Goal: Ask a question

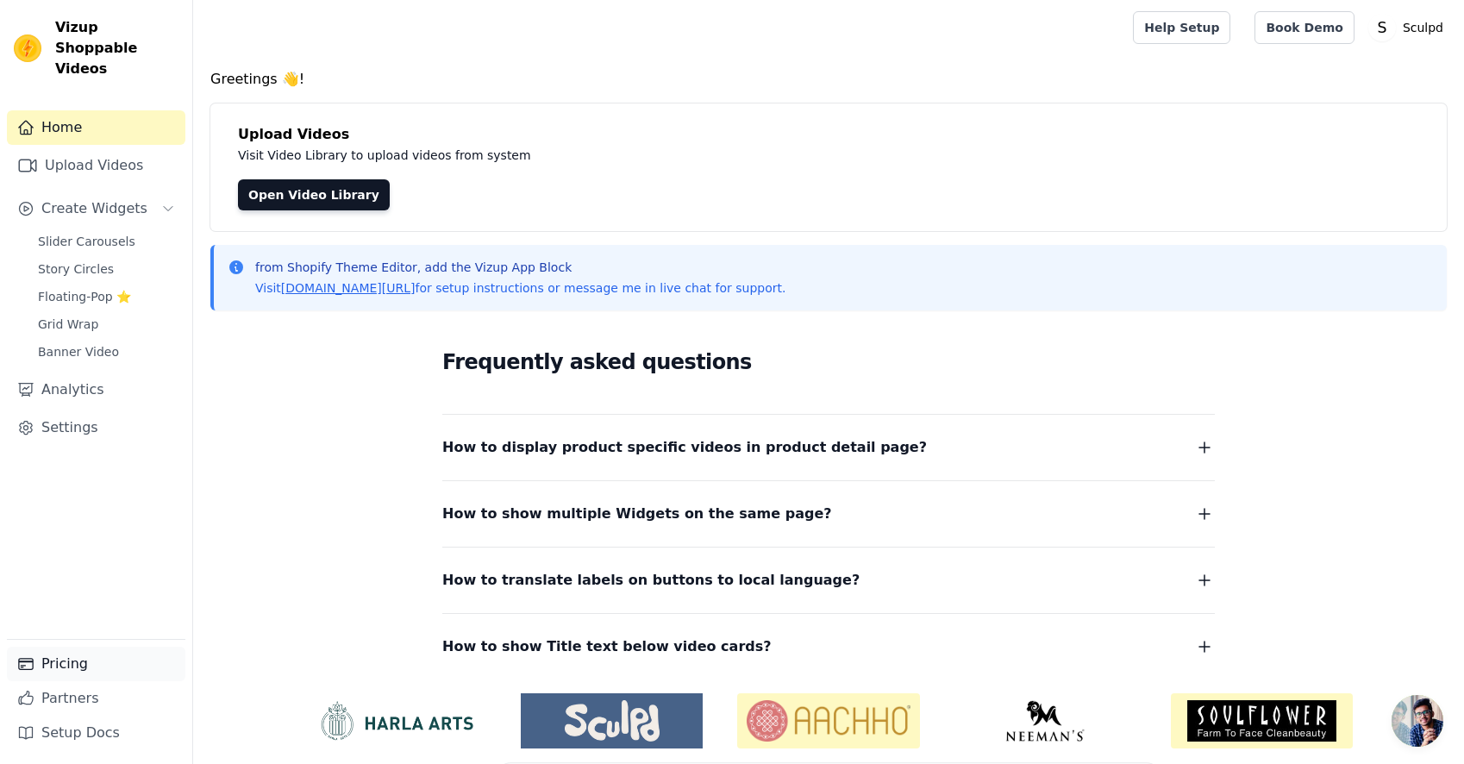
click at [92, 673] on link "Pricing" at bounding box center [96, 663] width 178 height 34
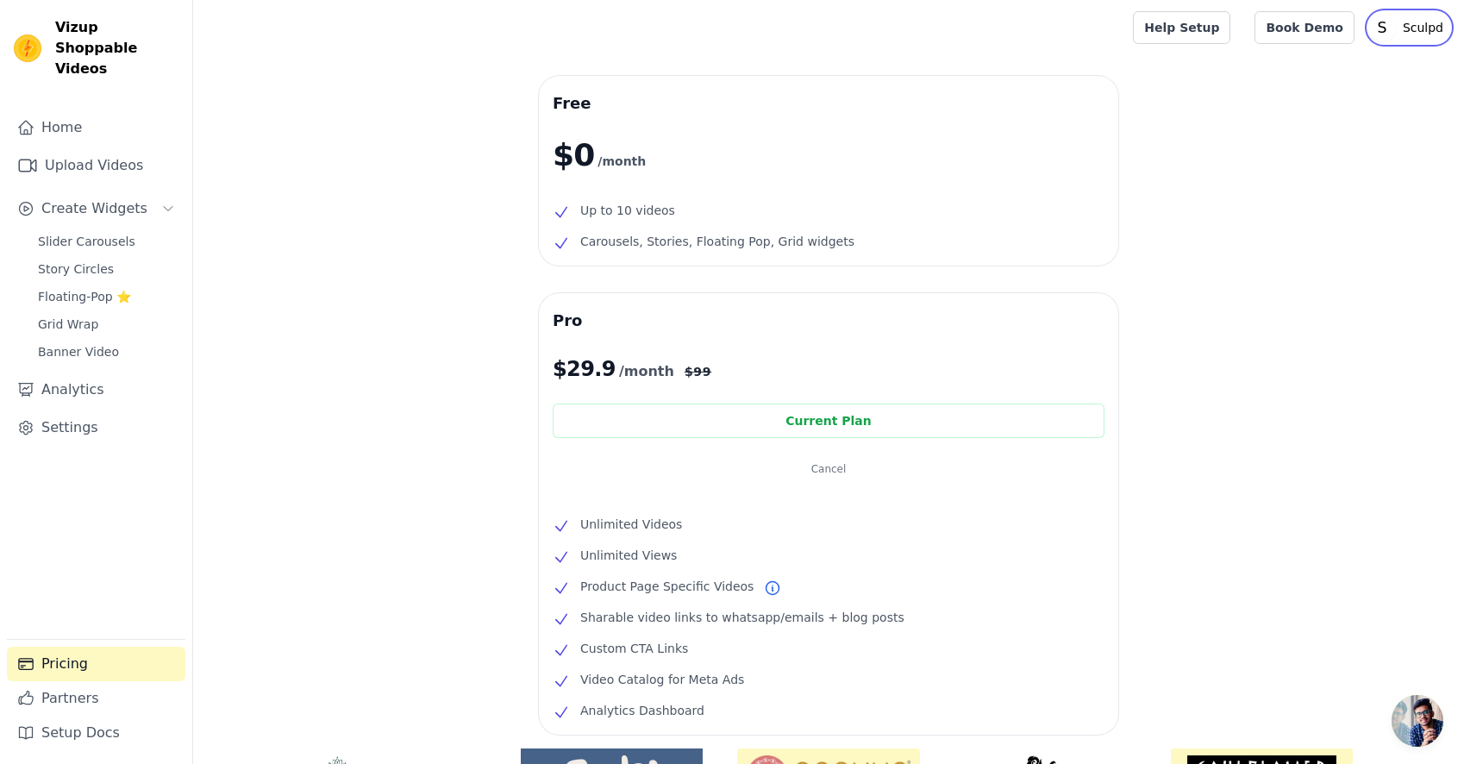
click at [1401, 33] on p "Sculpd" at bounding box center [1422, 27] width 54 height 31
click at [1127, 159] on div "Free $0 /month Up to 10 videos Carousels, Stories, Floating Pop, Grid widgets P…" at bounding box center [828, 510] width 1270 height 869
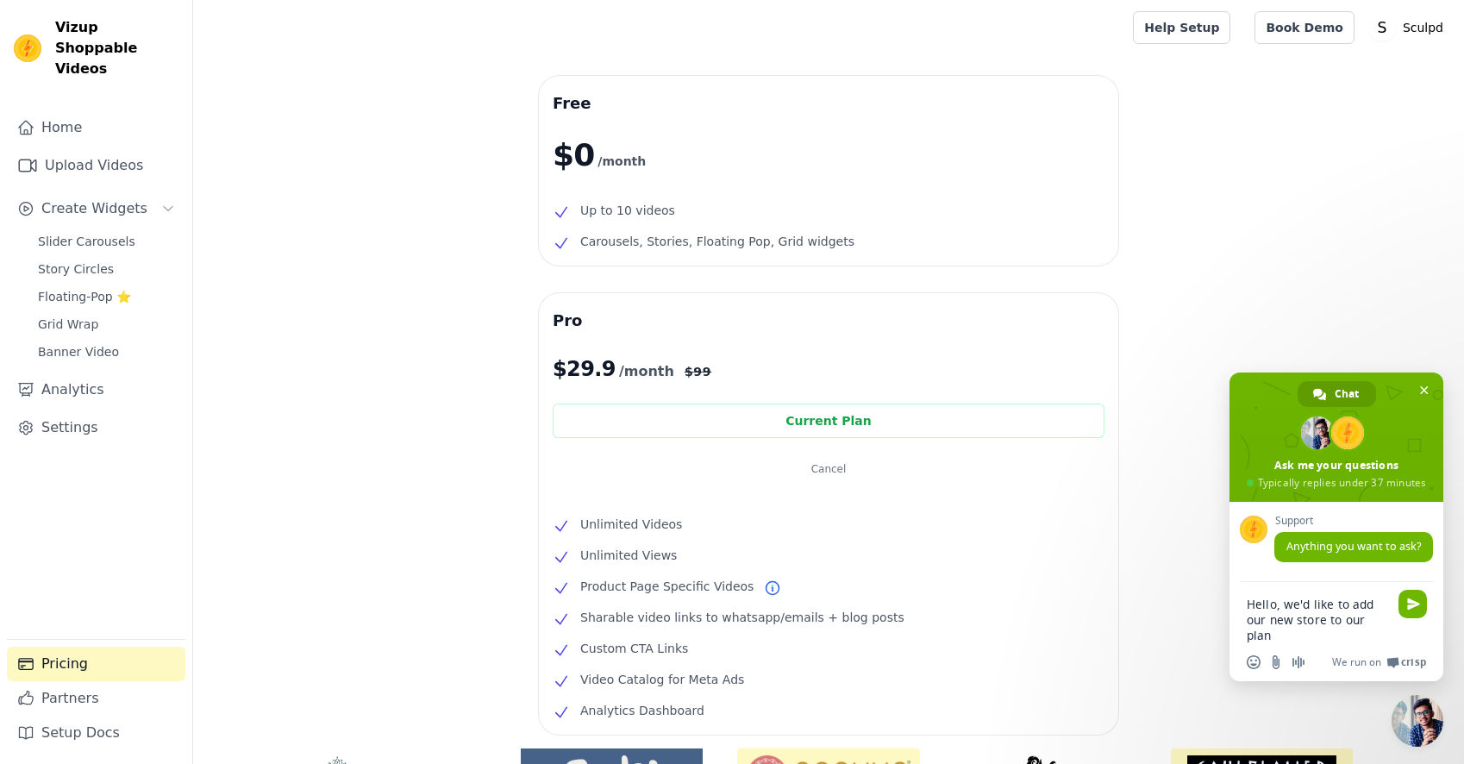
type textarea "Hello, we'd like to add our new store to our plan - sculpd-aus"
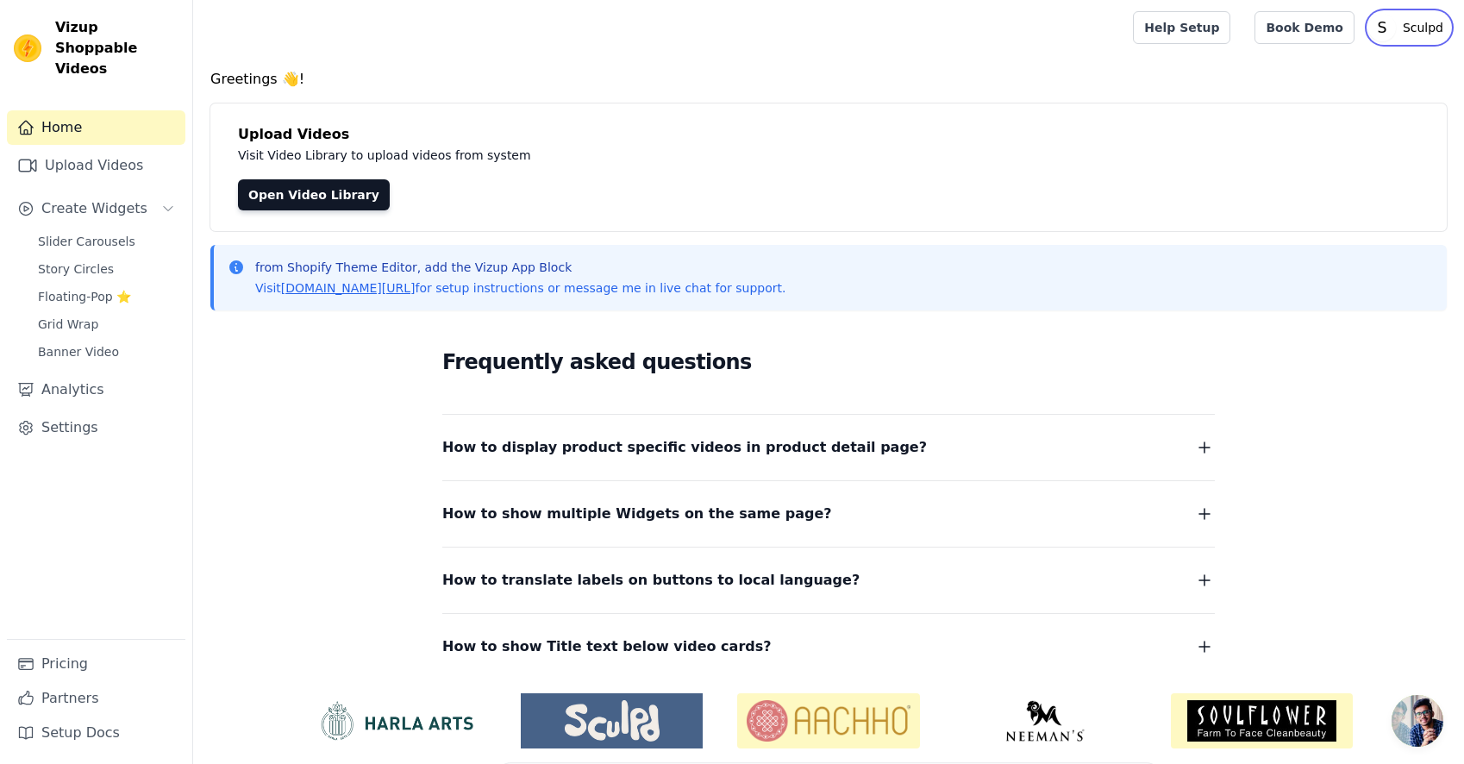
click at [1402, 22] on p "Sculpd" at bounding box center [1422, 27] width 54 height 31
click at [1334, 68] on link "Settings" at bounding box center [1366, 71] width 165 height 31
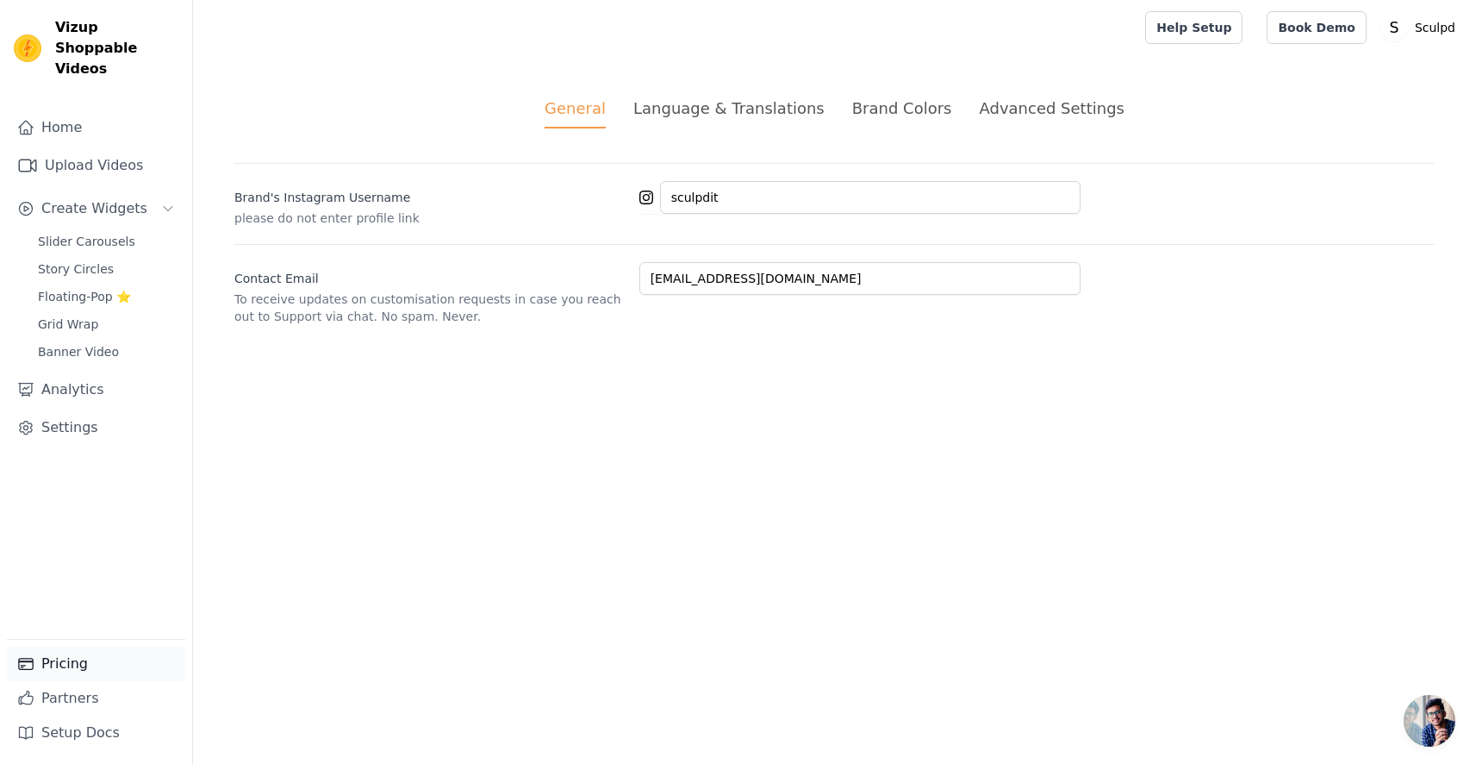
click at [61, 669] on link "Pricing" at bounding box center [96, 663] width 178 height 34
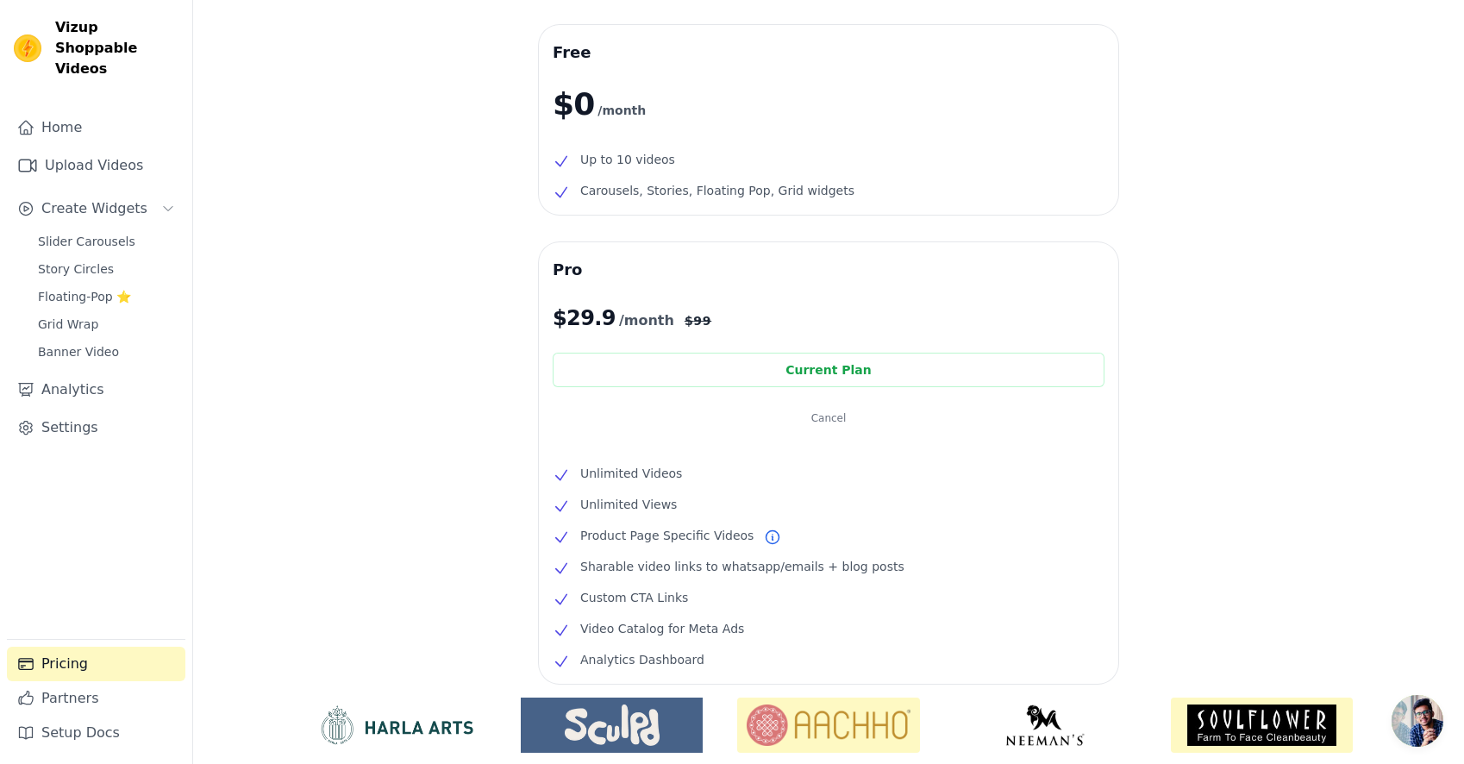
scroll to position [77, 0]
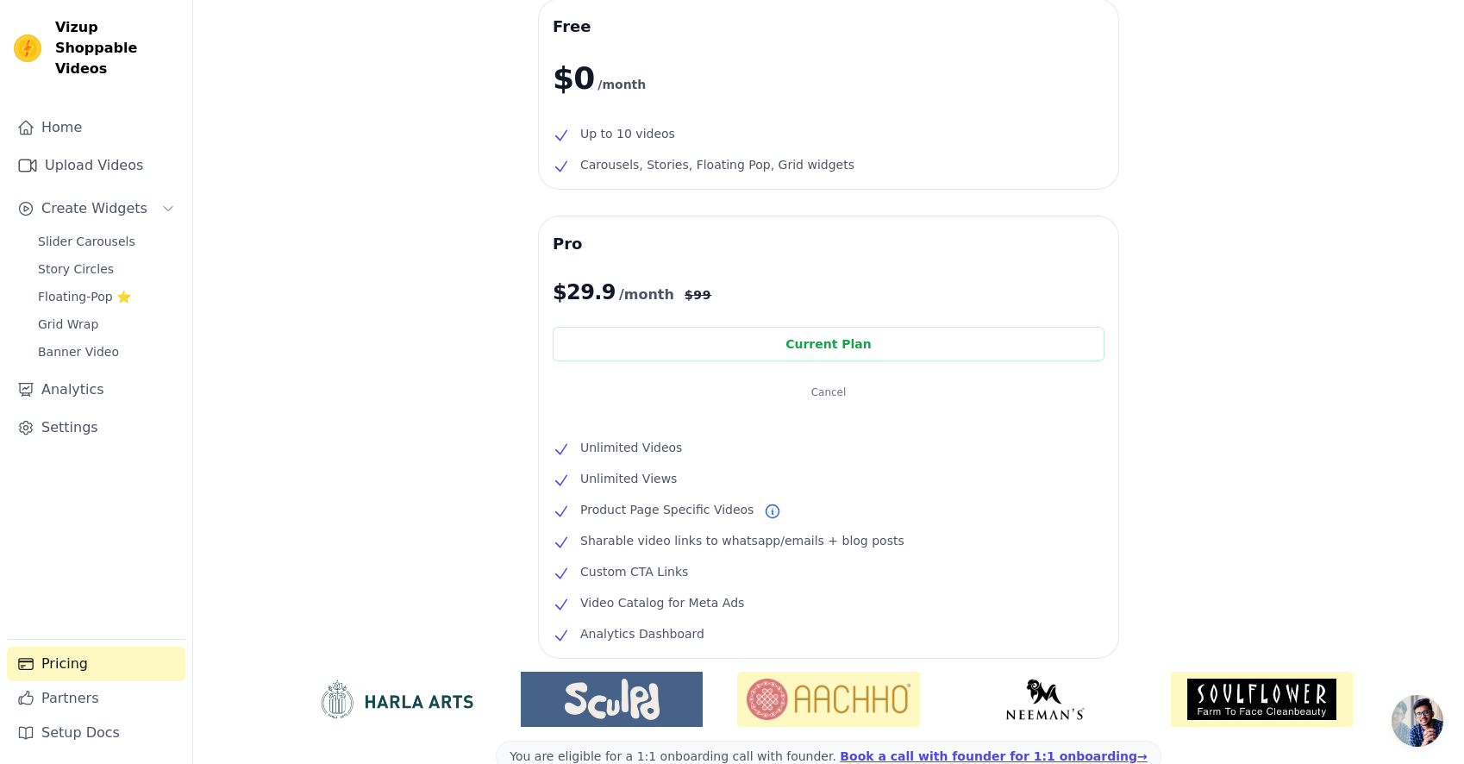
click at [1408, 717] on span "Open chat" at bounding box center [1417, 721] width 52 height 52
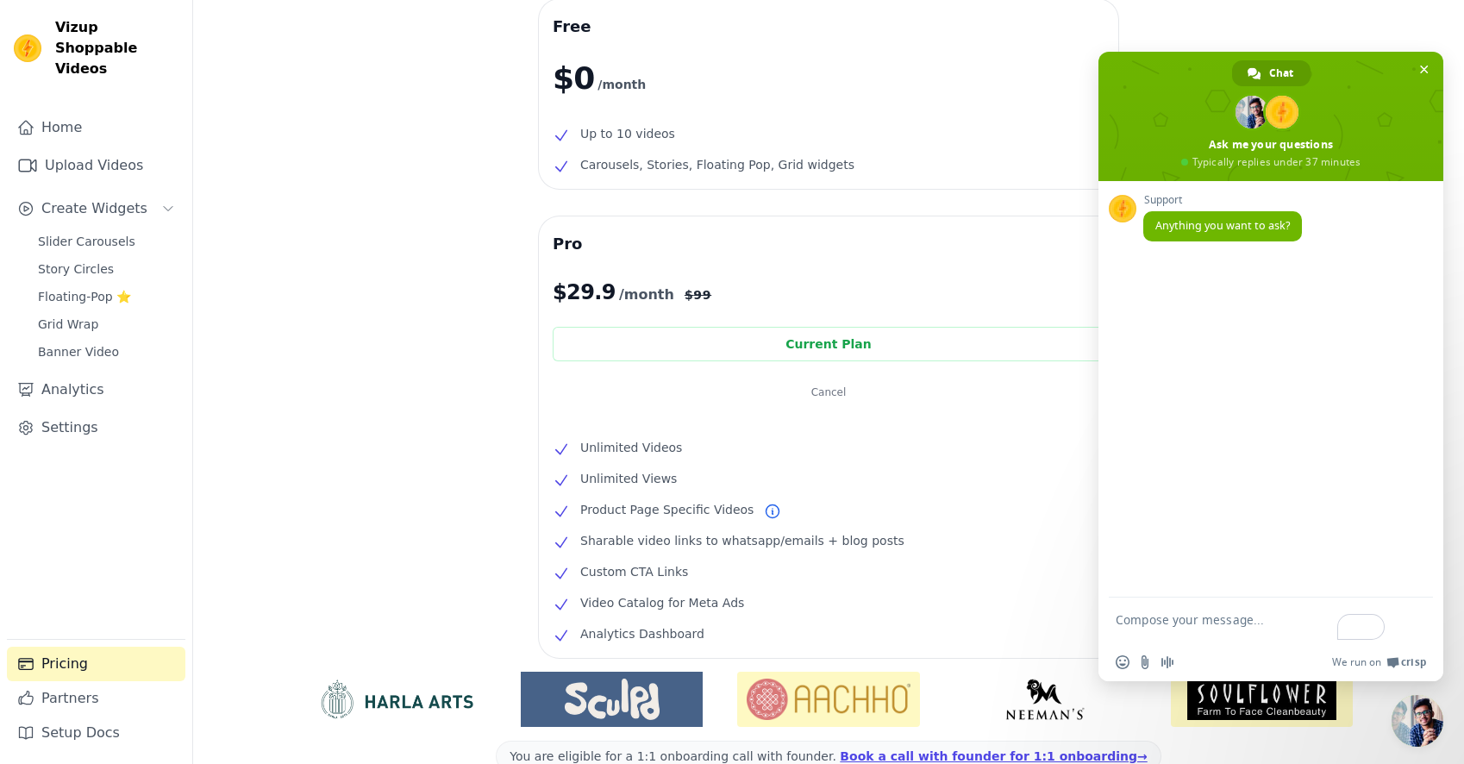
type textarea "h"
paste textarea "sculpd-aus"
type textarea "Hello, we'd like to add our new store to our plan - sculpd-aus, how should we g…"
